Goal: Task Accomplishment & Management: Complete application form

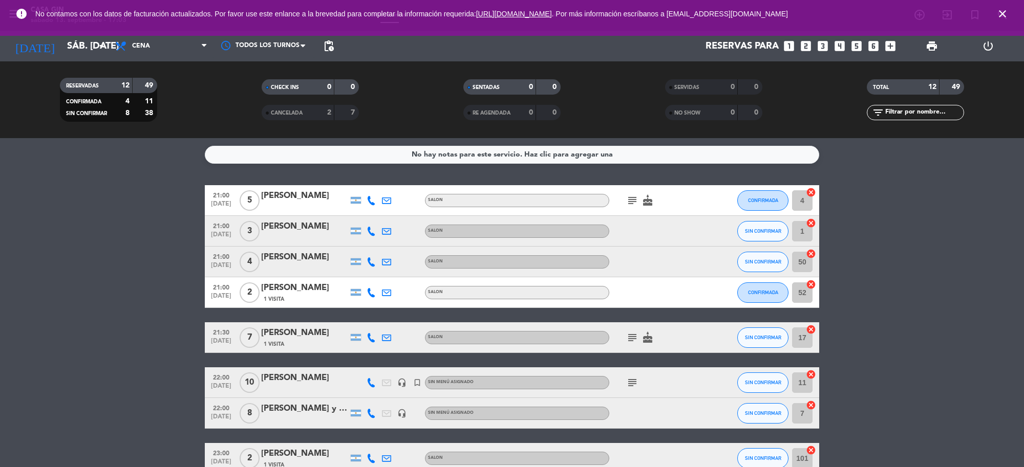
click at [370, 201] on icon at bounding box center [371, 200] width 9 height 9
click at [361, 185] on span "Copiar" at bounding box center [364, 183] width 22 height 11
drag, startPoint x: 329, startPoint y: 192, endPoint x: 259, endPoint y: 188, distance: 70.3
click at [259, 188] on div "21:00 [DATE] 5 [PERSON_NAME] [PHONE_NUMBER] Copiar content_paste | SALON subjec…" at bounding box center [512, 200] width 614 height 31
copy div "[PERSON_NAME]"
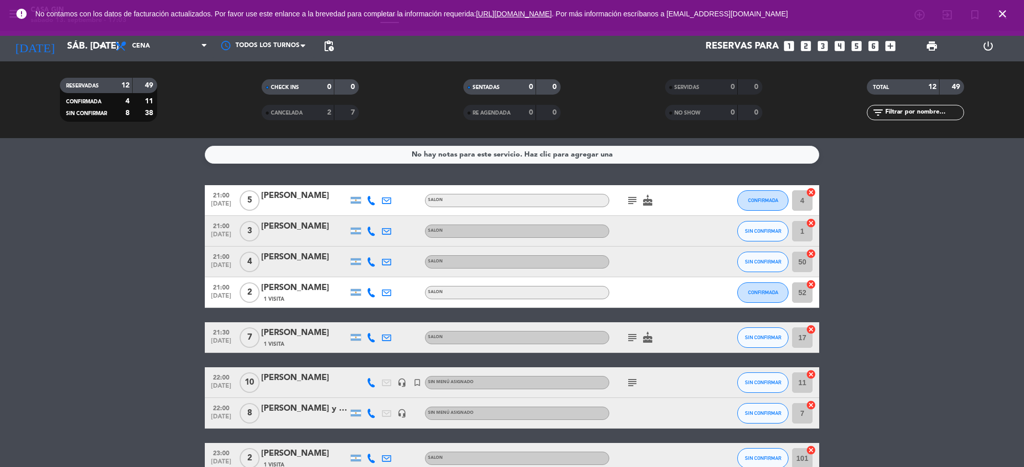
click at [373, 228] on icon at bounding box center [371, 231] width 9 height 9
click at [363, 211] on span "Copiar" at bounding box center [364, 213] width 22 height 11
drag, startPoint x: 334, startPoint y: 218, endPoint x: 262, endPoint y: 219, distance: 72.2
click at [262, 219] on div "21:00 [DATE] 3 [PERSON_NAME] [PHONE_NUMBER] Copiar content_paste | SALON SIN CO…" at bounding box center [512, 231] width 614 height 31
copy div "[PERSON_NAME]"
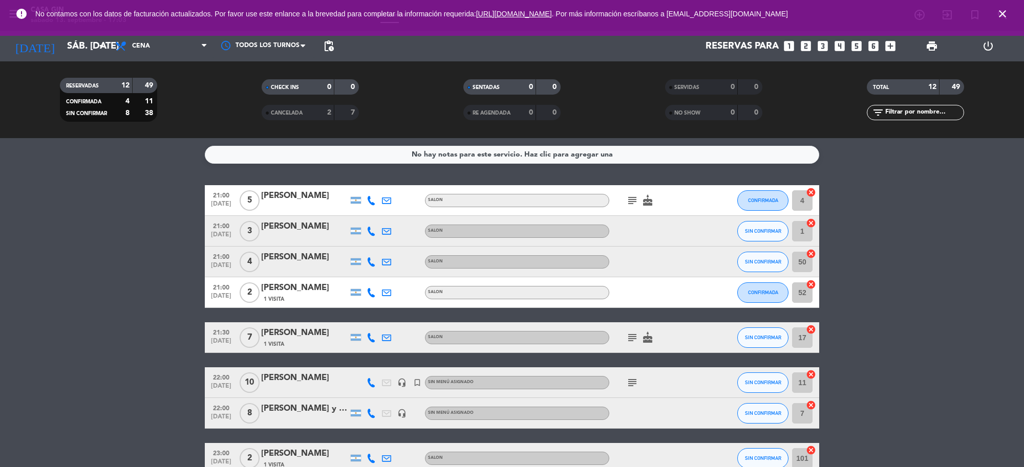
copy div "[PERSON_NAME]"
click at [372, 262] on icon at bounding box center [371, 262] width 9 height 9
click at [367, 244] on span "Copiar" at bounding box center [364, 244] width 22 height 11
drag, startPoint x: 324, startPoint y: 248, endPoint x: 256, endPoint y: 251, distance: 68.1
click at [256, 251] on div "21:00 [DATE] 4 [PERSON_NAME] [PHONE_NUMBER] Copiar content_paste | SALON SIN CO…" at bounding box center [512, 262] width 614 height 31
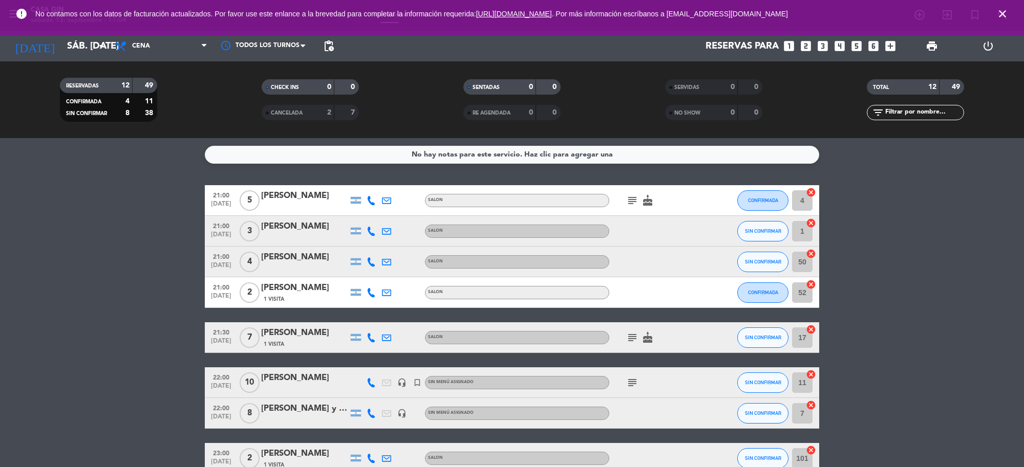
copy div "[PERSON_NAME]"
click at [370, 294] on icon at bounding box center [371, 292] width 9 height 9
click at [361, 275] on span "Copiar" at bounding box center [364, 275] width 22 height 11
drag, startPoint x: 323, startPoint y: 282, endPoint x: 259, endPoint y: 280, distance: 64.6
click at [259, 280] on div "21:00 [DATE] 2 [PERSON_NAME] 1 Visita [PHONE_NUMBER] Copiar content_paste | SAL…" at bounding box center [512, 292] width 614 height 31
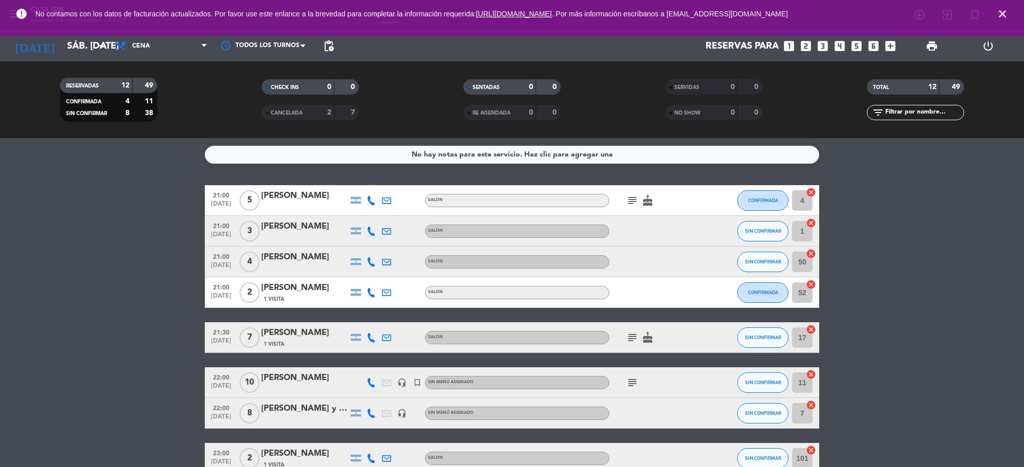
copy div "[PERSON_NAME]"
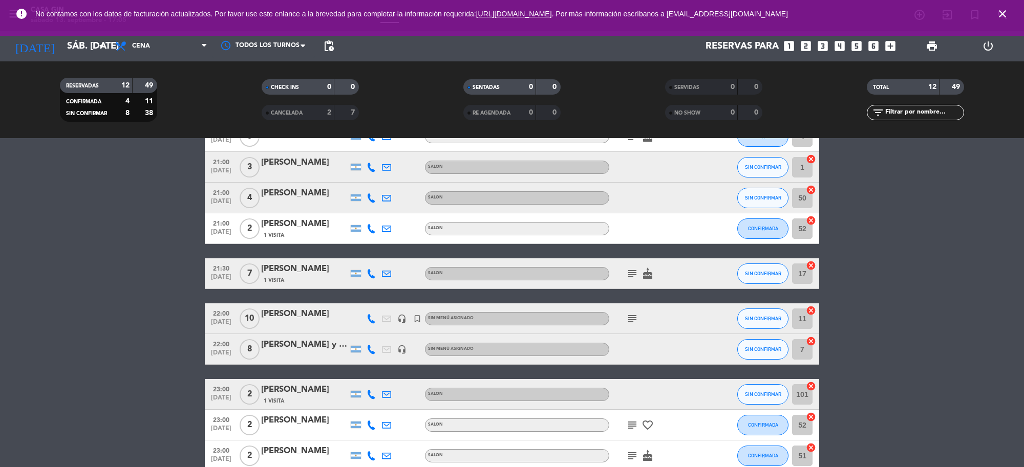
scroll to position [128, 0]
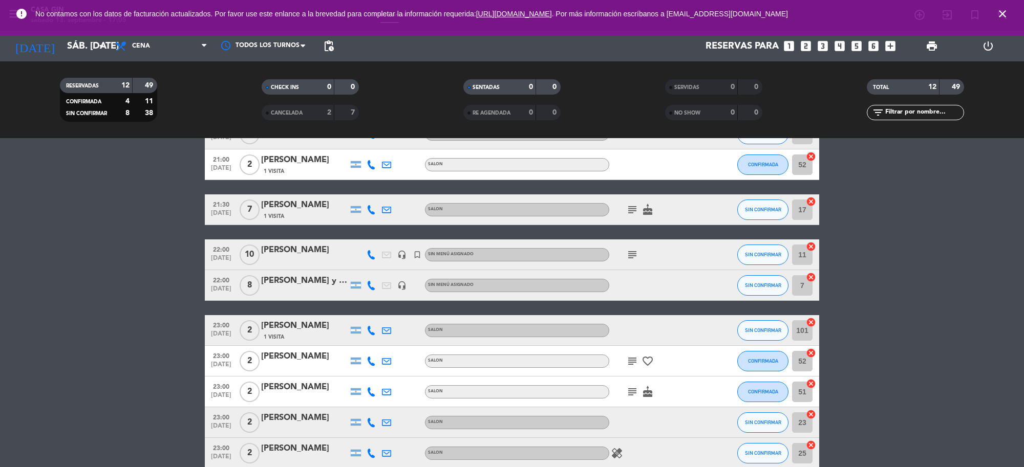
click at [370, 208] on icon at bounding box center [371, 209] width 9 height 9
click at [357, 188] on span "Copiar" at bounding box center [364, 192] width 22 height 11
drag, startPoint x: 323, startPoint y: 197, endPoint x: 256, endPoint y: 195, distance: 66.6
click at [256, 195] on div "21:30 [DATE] 7 [PERSON_NAME] 1 Visita [PHONE_NUMBER] Copiar content_paste | SAL…" at bounding box center [512, 210] width 614 height 31
copy div "[PERSON_NAME]"
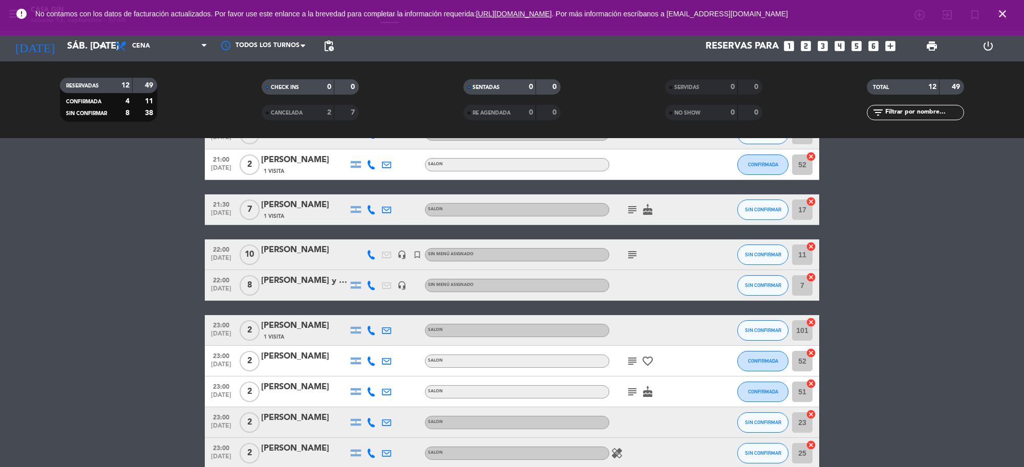
click at [634, 209] on icon "subject" at bounding box center [632, 210] width 12 height 12
click at [371, 252] on icon at bounding box center [371, 254] width 9 height 9
click at [371, 234] on span "content_paste" at bounding box center [374, 237] width 8 height 8
drag, startPoint x: 326, startPoint y: 246, endPoint x: 256, endPoint y: 241, distance: 69.8
click at [256, 241] on div "22:00 [DATE] [PERSON_NAME] 1123784224 Copiar content_paste | headset_mic turned…" at bounding box center [512, 255] width 614 height 31
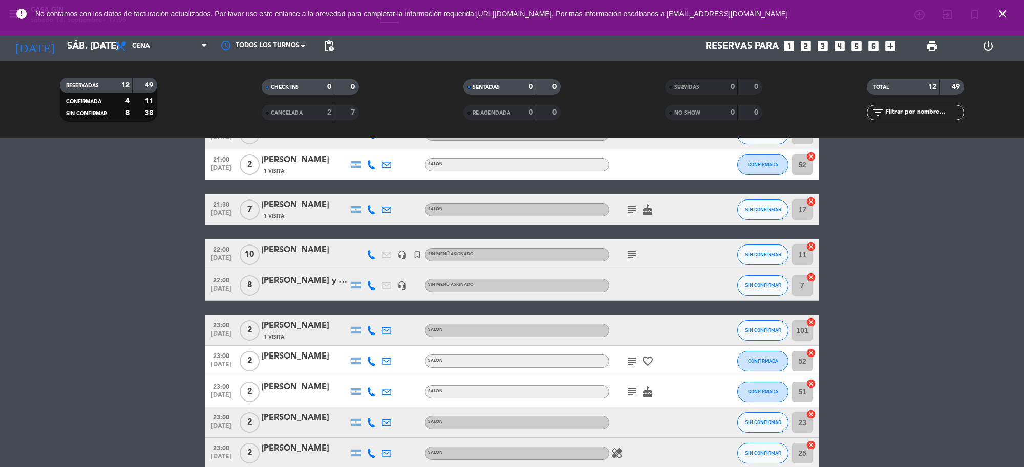
copy div "[PERSON_NAME]"
click at [636, 256] on icon "subject" at bounding box center [632, 255] width 12 height 12
click at [370, 287] on icon at bounding box center [371, 285] width 9 height 9
click at [376, 267] on span "content_paste" at bounding box center [380, 268] width 8 height 8
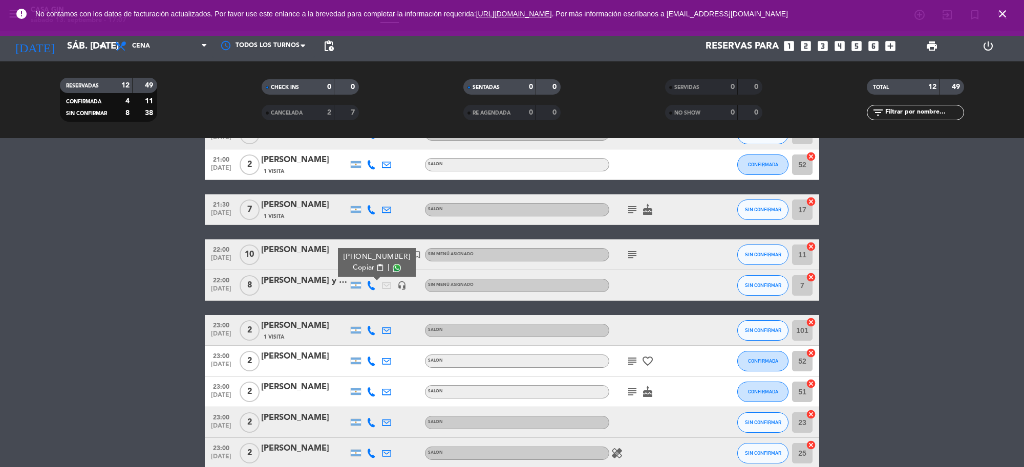
drag, startPoint x: 320, startPoint y: 275, endPoint x: 252, endPoint y: 288, distance: 69.9
click at [252, 288] on div "22:00 [DATE] 8 [PERSON_NAME] y [PERSON_NAME] [PHONE_NUMBER] Copiar content_past…" at bounding box center [512, 285] width 614 height 31
copy div "[PERSON_NAME] y [PERSON_NAME]"
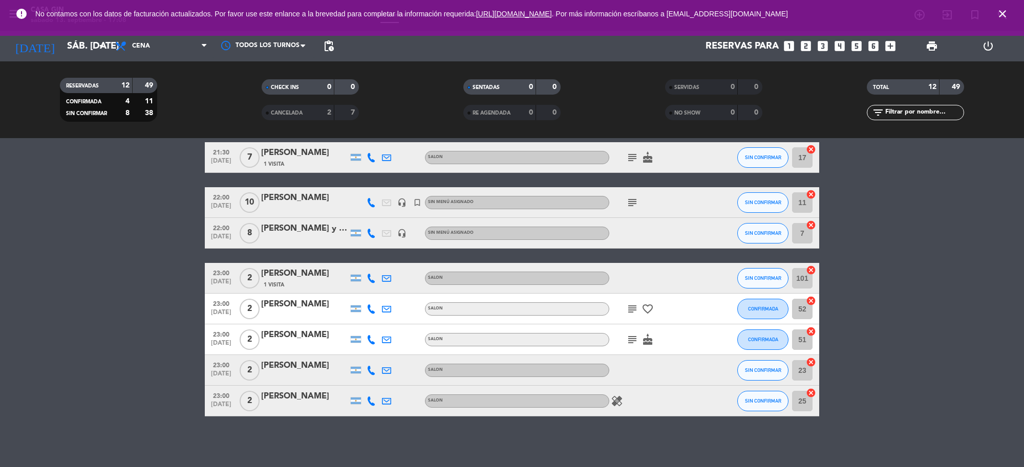
click at [370, 279] on icon at bounding box center [371, 278] width 9 height 9
click at [364, 263] on span "Copiar" at bounding box center [364, 260] width 22 height 11
drag, startPoint x: 322, startPoint y: 264, endPoint x: 260, endPoint y: 270, distance: 62.2
click at [260, 270] on div "23:00 [DATE] 2 [PERSON_NAME] 1 Visita [PHONE_NUMBER] Copiar content_paste | SAL…" at bounding box center [512, 278] width 614 height 31
copy div "[PERSON_NAME]"
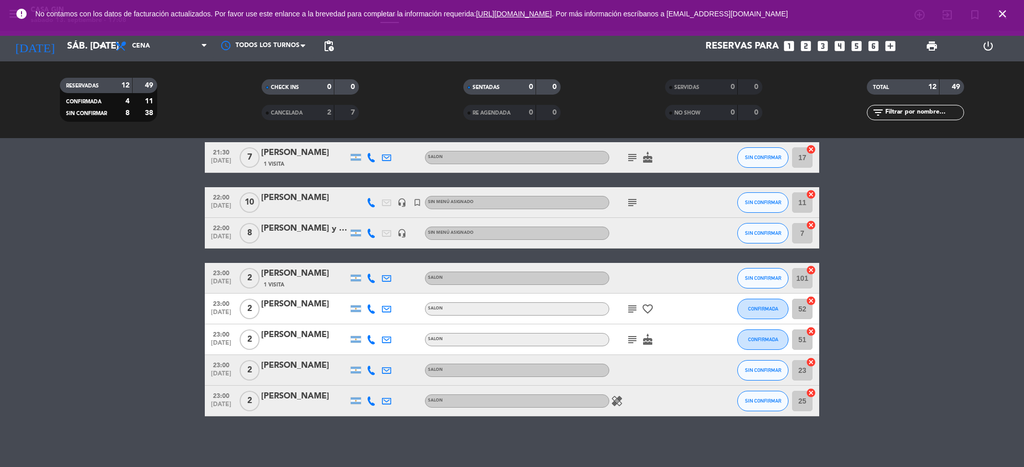
click at [374, 306] on icon at bounding box center [371, 309] width 9 height 9
click at [370, 296] on button "Copiar content_paste" at bounding box center [368, 291] width 31 height 11
drag, startPoint x: 305, startPoint y: 295, endPoint x: 260, endPoint y: 297, distance: 45.1
click at [260, 297] on div "23:00 [DATE] 2 [PERSON_NAME] [PHONE_NUMBER] Copiar content_paste | SALON subjec…" at bounding box center [512, 309] width 614 height 31
copy div "[PERSON_NAME]"
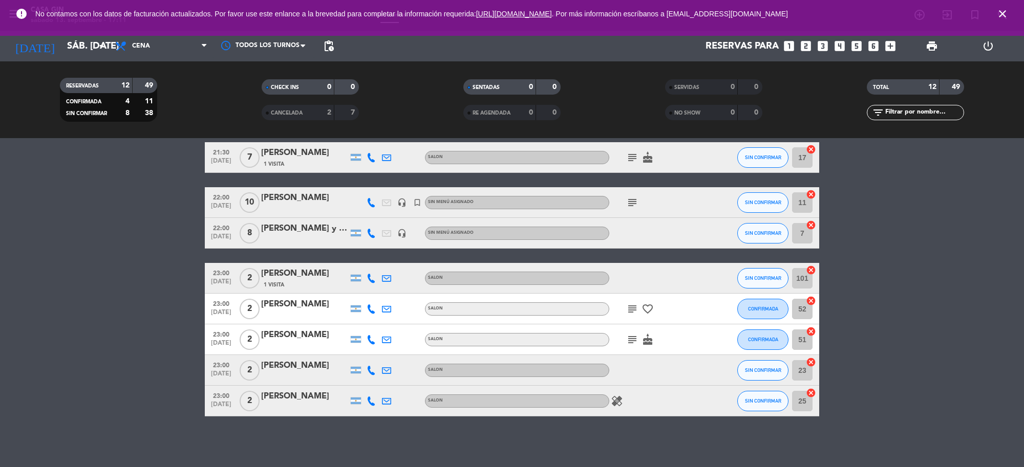
click at [369, 340] on icon at bounding box center [371, 339] width 9 height 9
click at [367, 317] on span "Copiar" at bounding box center [364, 322] width 22 height 11
drag, startPoint x: 339, startPoint y: 330, endPoint x: 255, endPoint y: 338, distance: 84.8
click at [255, 338] on div "23:00 [DATE] 2 [PERSON_NAME] [PHONE_NUMBER] Copiar content_paste | SALON subjec…" at bounding box center [512, 340] width 614 height 31
click at [159, 328] on bookings-row "21:00 [DATE] 5 [PERSON_NAME] SALON subject cake CONFIRMADA 4 cancel 21:00 [DATE…" at bounding box center [512, 211] width 1024 height 412
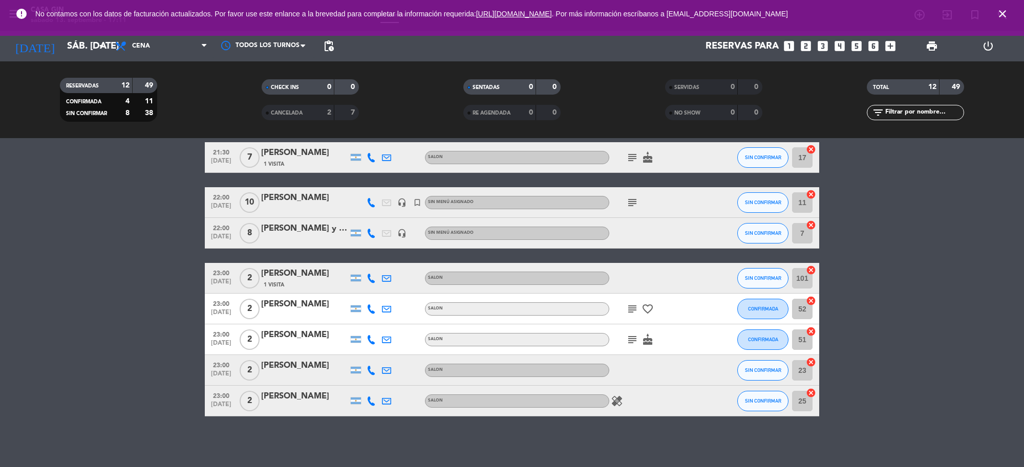
drag, startPoint x: 336, startPoint y: 328, endPoint x: 255, endPoint y: 335, distance: 81.8
click at [255, 335] on div "23:00 [DATE] 2 [PERSON_NAME] SALON subject cake CONFIRMADA 51 cancel" at bounding box center [512, 340] width 614 height 31
click at [370, 370] on icon at bounding box center [371, 370] width 9 height 9
click at [367, 356] on span "Copiar" at bounding box center [364, 353] width 22 height 11
drag, startPoint x: 337, startPoint y: 356, endPoint x: 253, endPoint y: 355, distance: 83.5
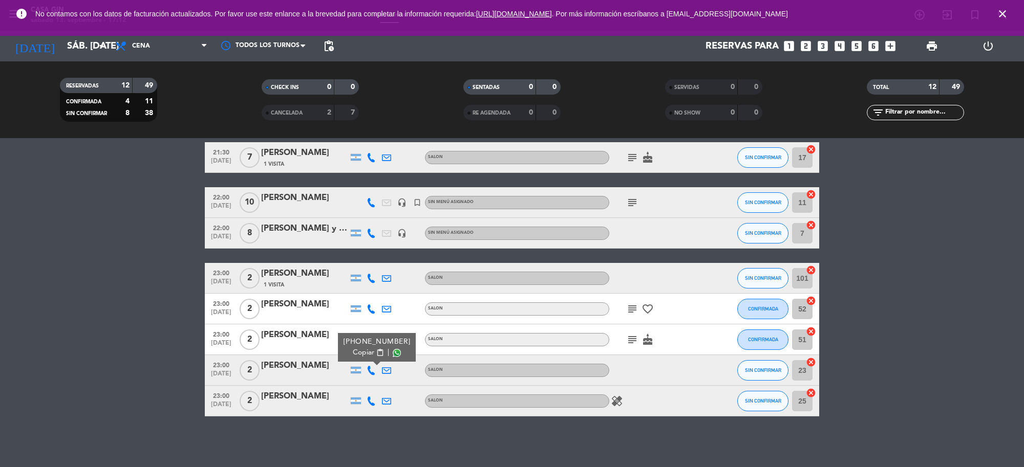
click at [253, 355] on div "23:00 [DATE] 2 [PERSON_NAME] [PHONE_NUMBER] Copiar content_paste | SALON SIN CO…" at bounding box center [512, 370] width 614 height 31
click at [370, 400] on icon at bounding box center [371, 401] width 9 height 9
click at [365, 384] on span "Copiar" at bounding box center [364, 383] width 22 height 11
drag, startPoint x: 329, startPoint y: 390, endPoint x: 258, endPoint y: 393, distance: 71.2
click at [258, 393] on div "23:00 [DATE] 2 [PERSON_NAME] [PHONE_NUMBER] Copiar content_paste | SALON healin…" at bounding box center [512, 401] width 614 height 31
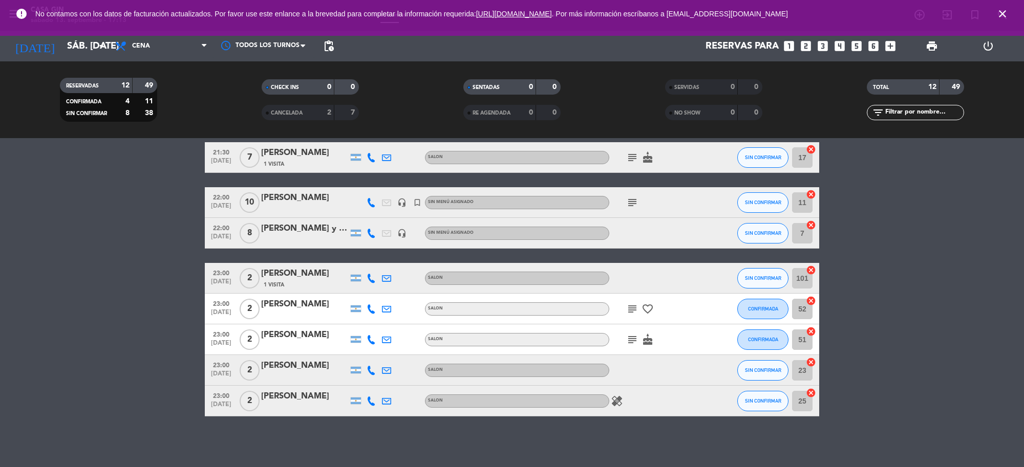
click at [312, 233] on div "[PERSON_NAME] y [PERSON_NAME]" at bounding box center [304, 228] width 87 height 13
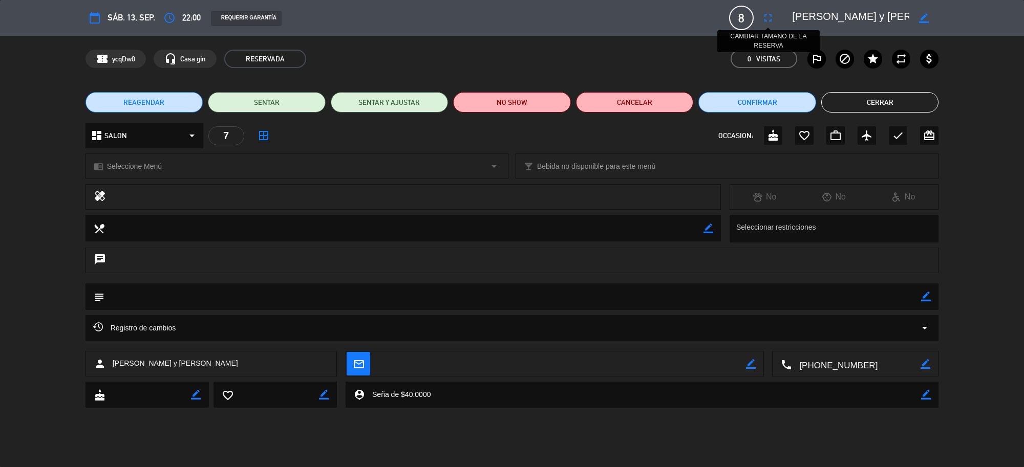
click at [762, 17] on icon "fullscreen" at bounding box center [768, 18] width 12 height 12
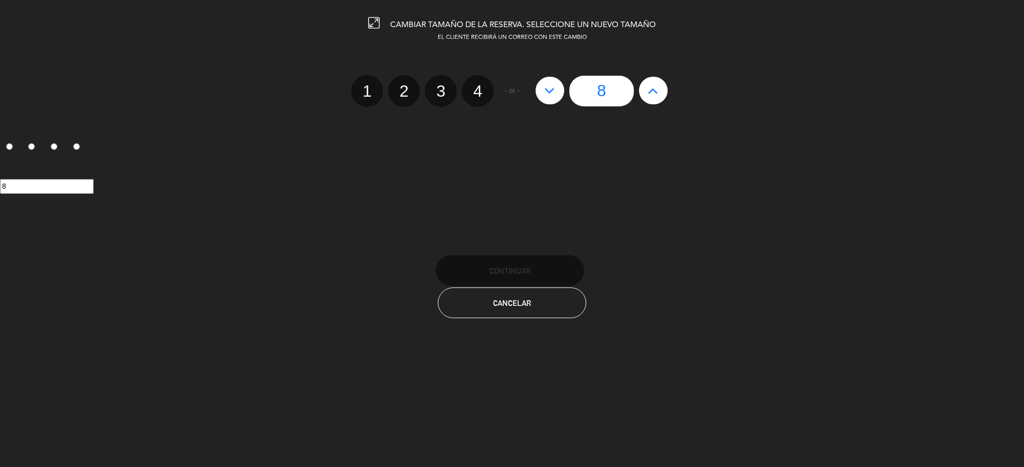
click at [657, 88] on icon at bounding box center [653, 90] width 11 height 16
type input "9"
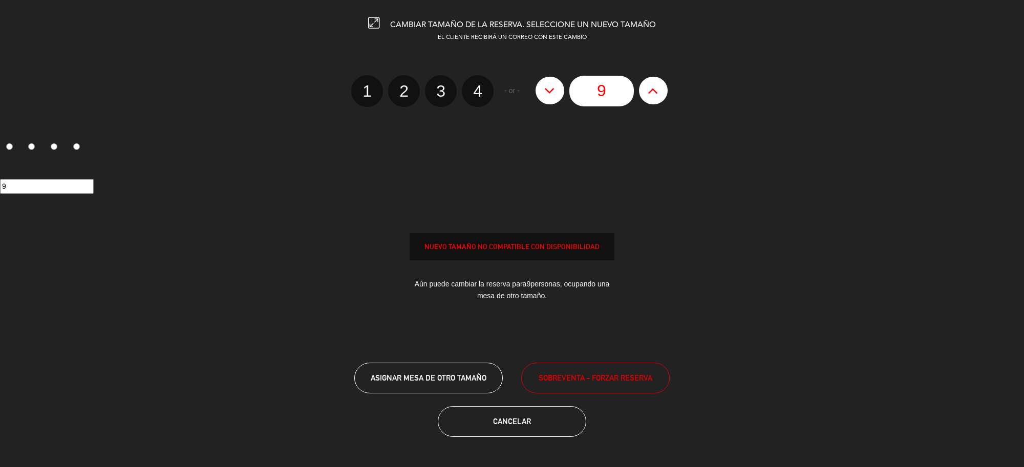
click at [657, 88] on icon at bounding box center [653, 90] width 11 height 16
type input "10"
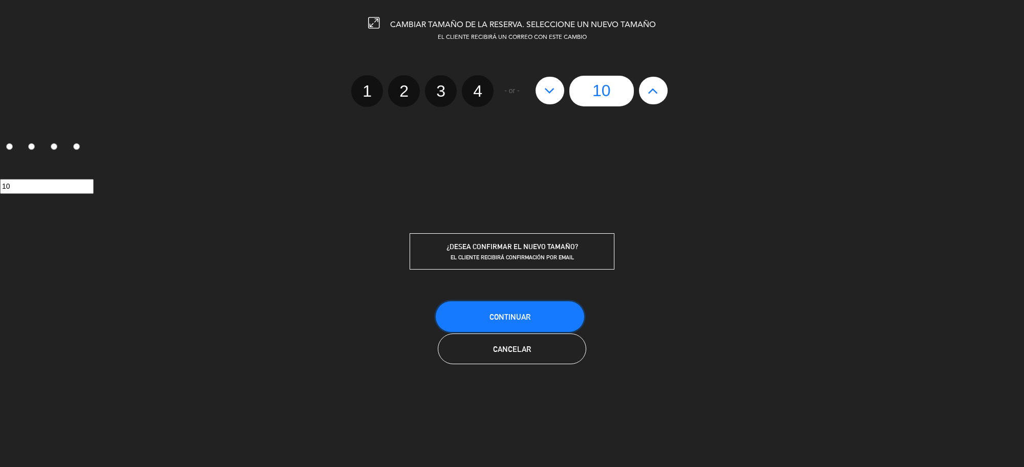
click at [538, 315] on button "Continuar" at bounding box center [510, 317] width 148 height 31
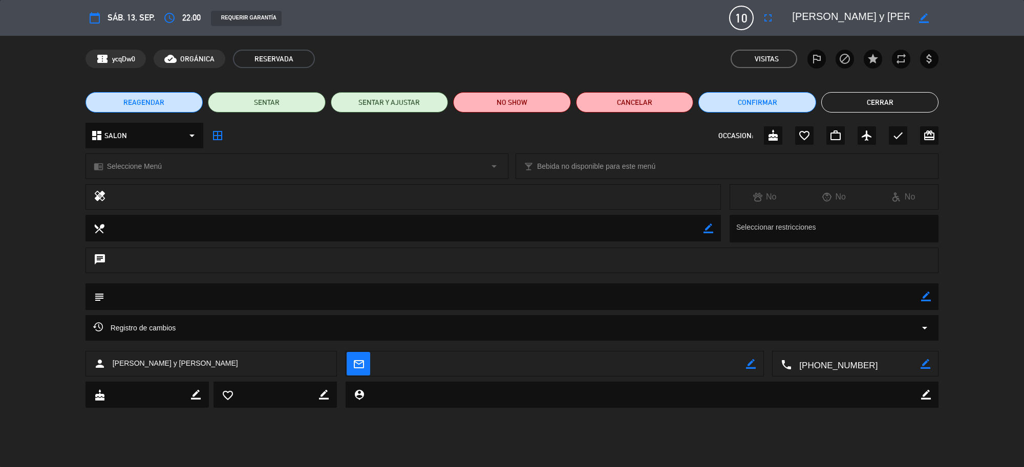
click at [902, 104] on button "Cerrar" at bounding box center [880, 102] width 118 height 20
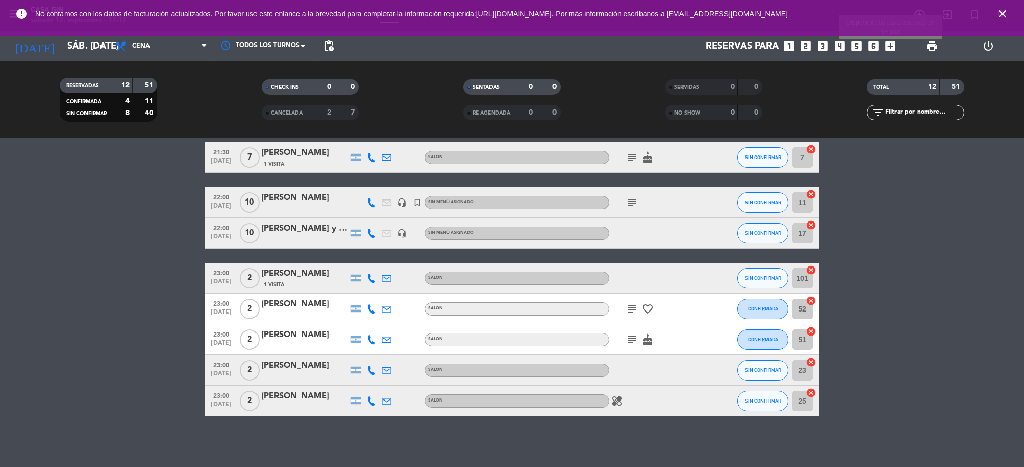
click at [892, 40] on icon "add_box" at bounding box center [890, 45] width 13 height 13
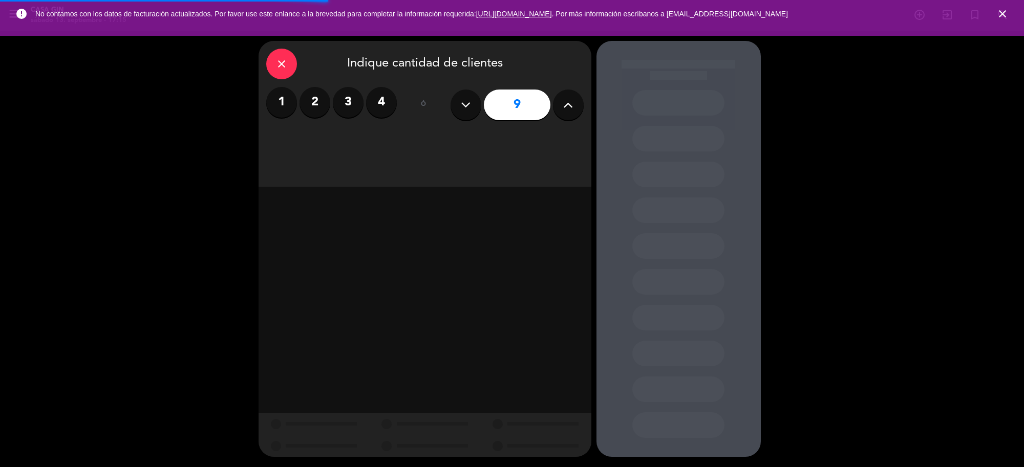
click at [315, 94] on label "2" at bounding box center [315, 102] width 31 height 31
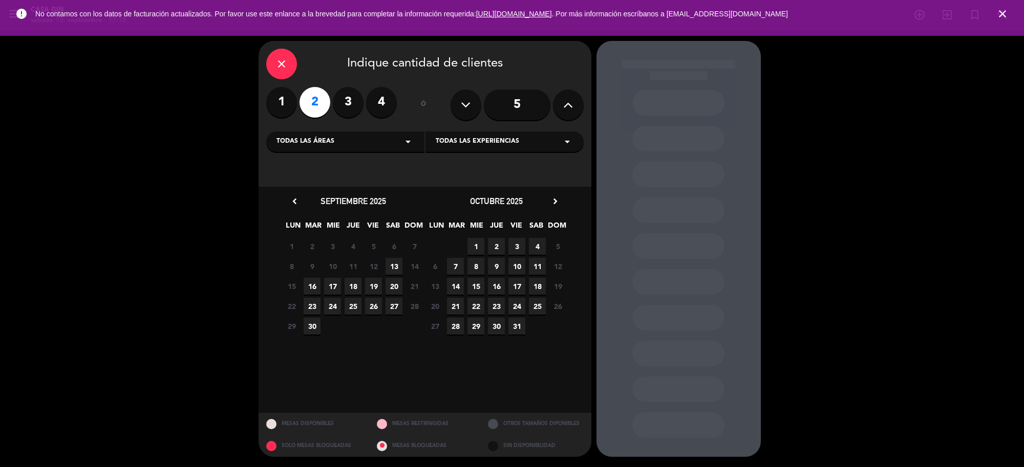
click at [394, 265] on span "13" at bounding box center [394, 266] width 17 height 17
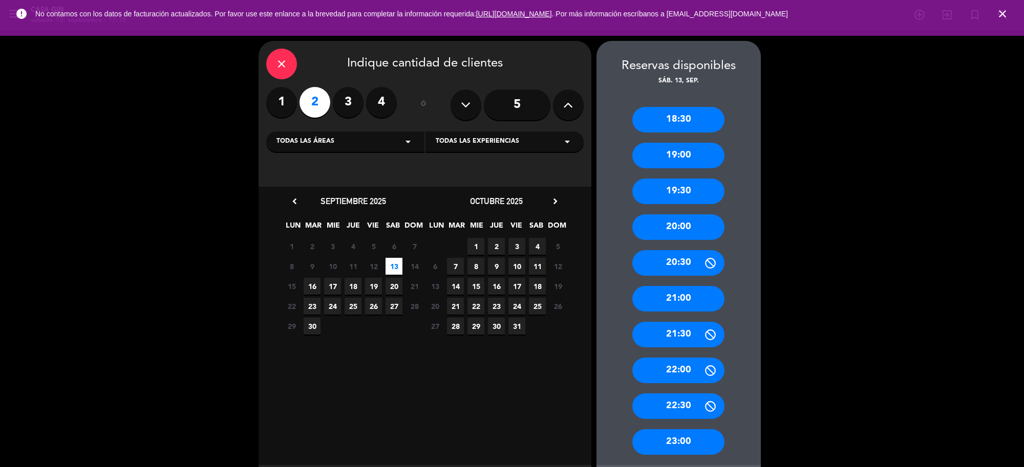
click at [677, 294] on div "21:00" at bounding box center [678, 299] width 92 height 26
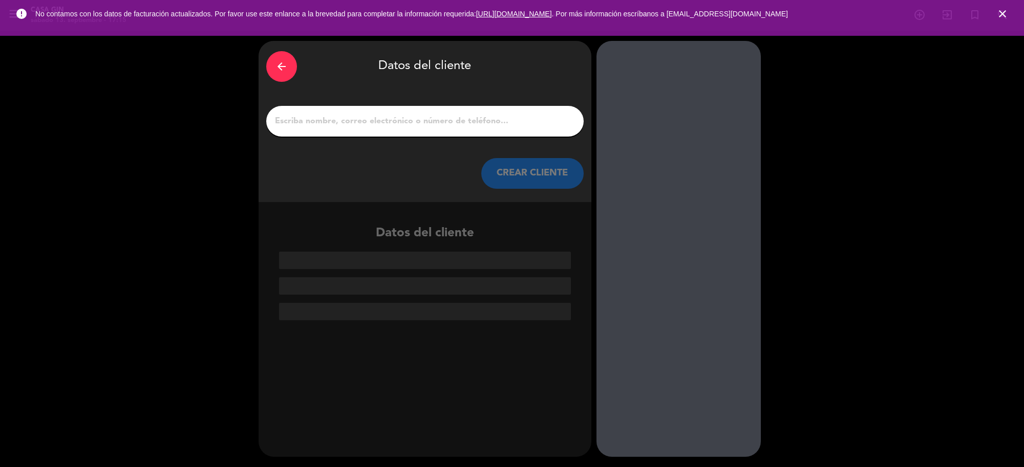
click at [410, 116] on input "1" at bounding box center [425, 121] width 302 height 14
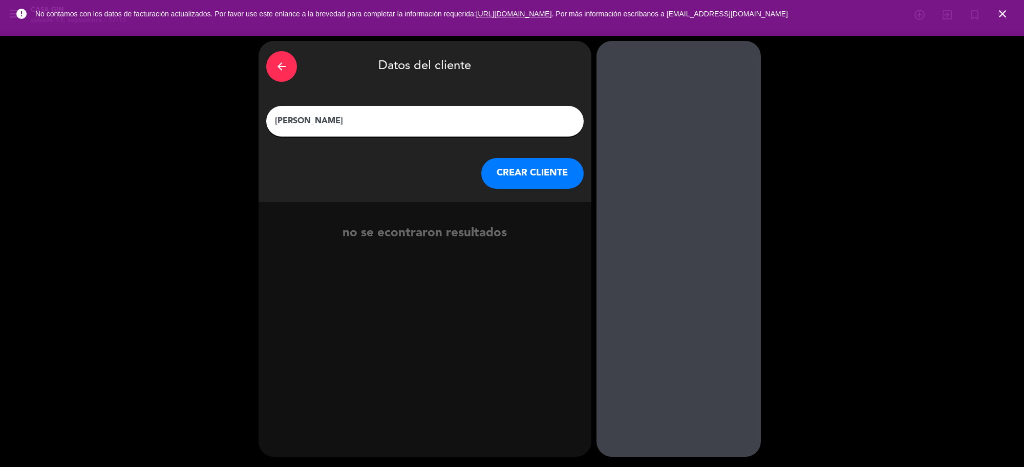
type input "[PERSON_NAME]"
click at [507, 173] on button "CREAR CLIENTE" at bounding box center [532, 173] width 102 height 31
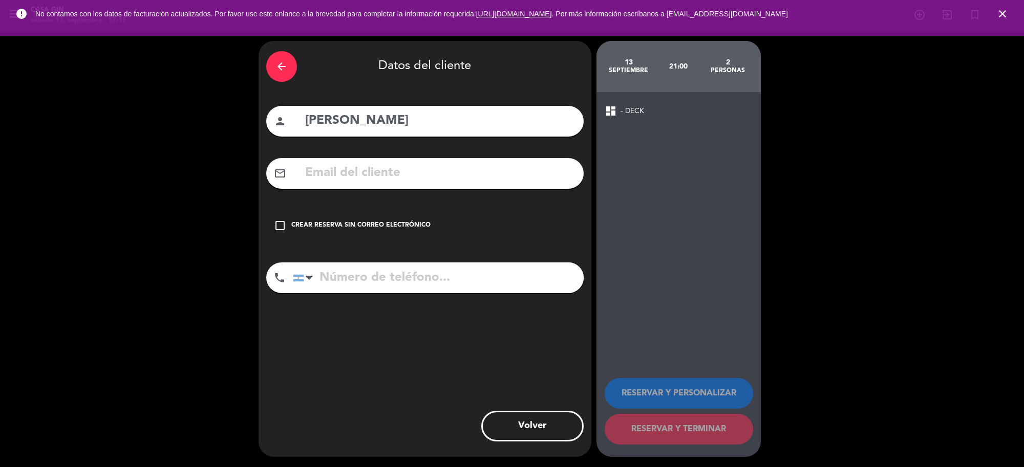
click at [280, 224] on icon "check_box_outline_blank" at bounding box center [280, 226] width 12 height 12
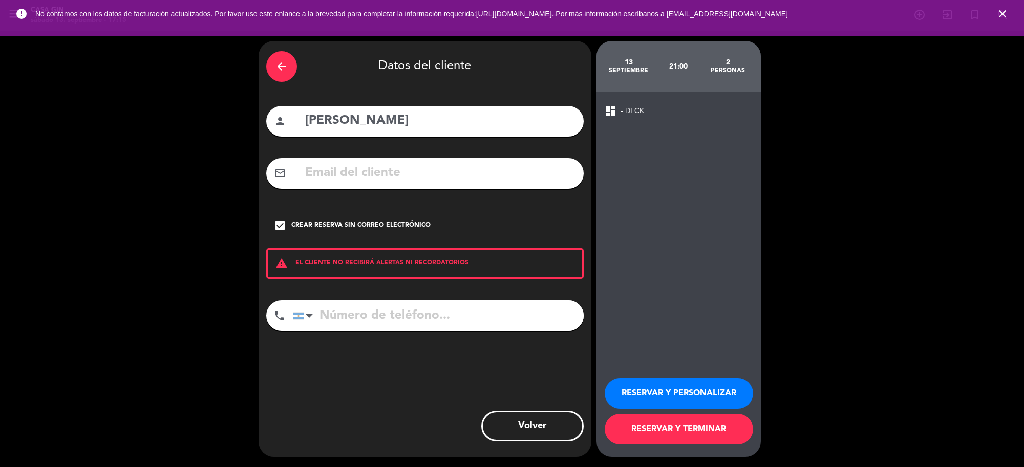
click at [688, 390] on button "RESERVAR Y PERSONALIZAR" at bounding box center [679, 393] width 148 height 31
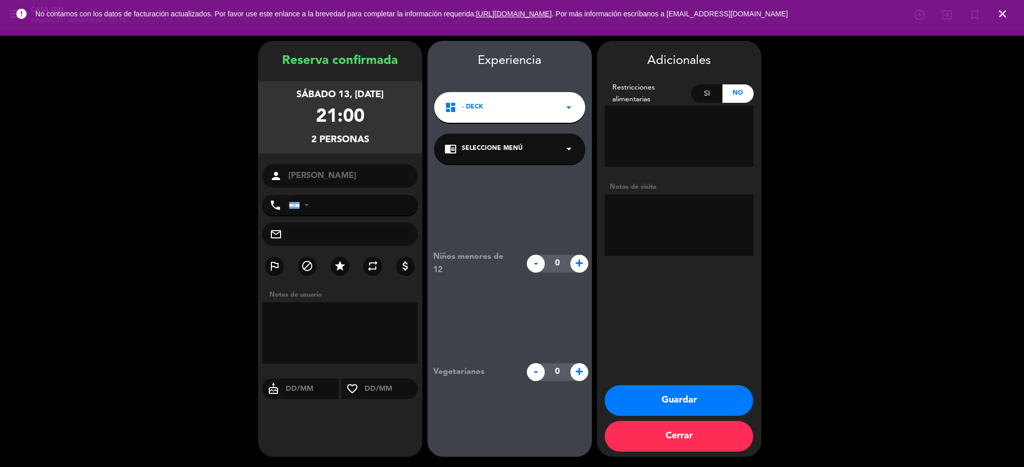
click at [645, 205] on textarea at bounding box center [679, 225] width 149 height 61
type textarea "m"
type textarea "MENU ASTROLOGICO"
click at [687, 392] on button "Guardar" at bounding box center [679, 401] width 148 height 31
